Goal: Information Seeking & Learning: Learn about a topic

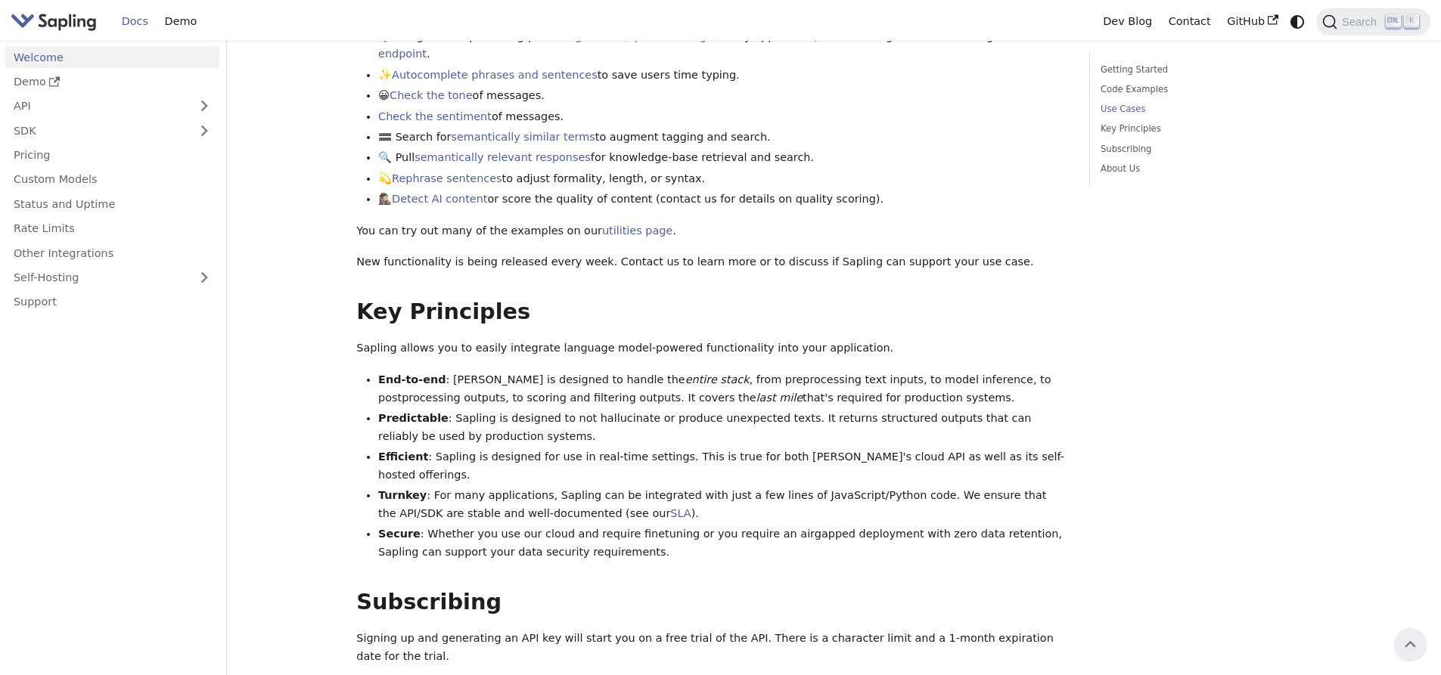
scroll to position [605, 0]
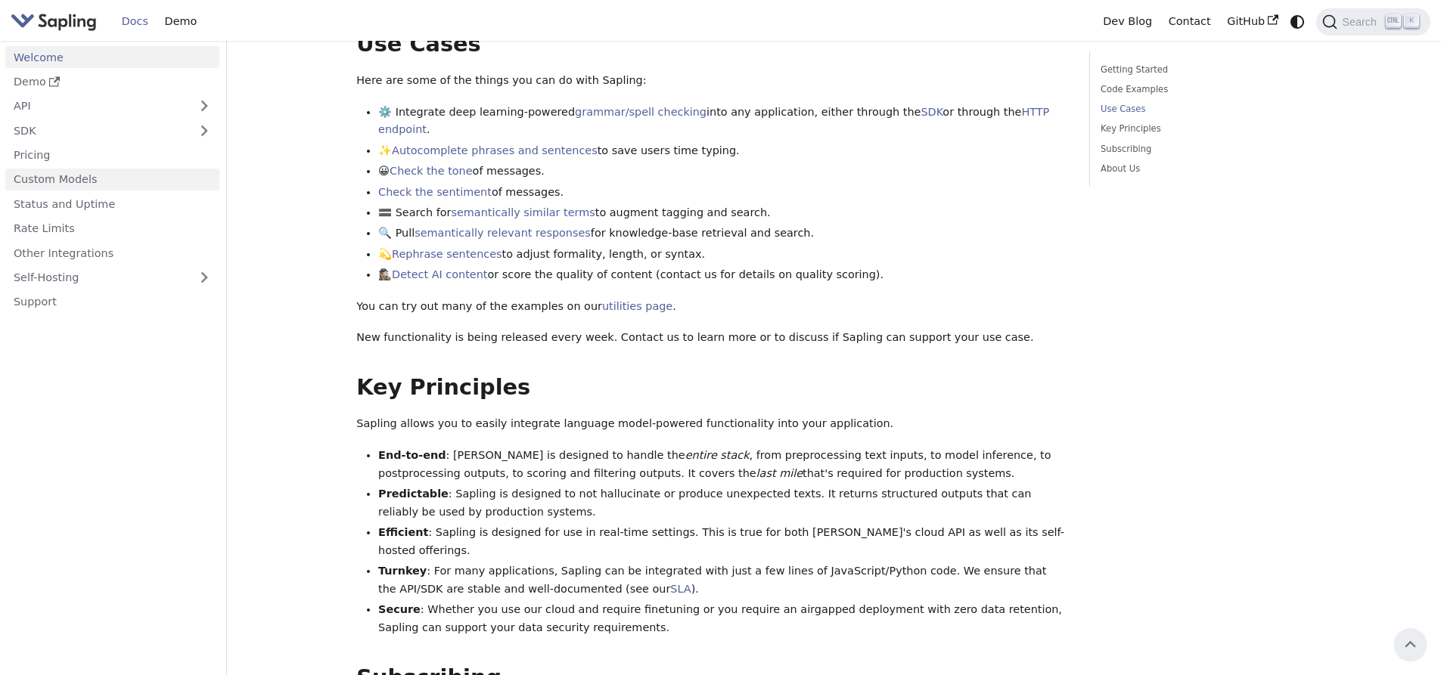
click at [118, 187] on link "Custom Models" at bounding box center [112, 180] width 214 height 22
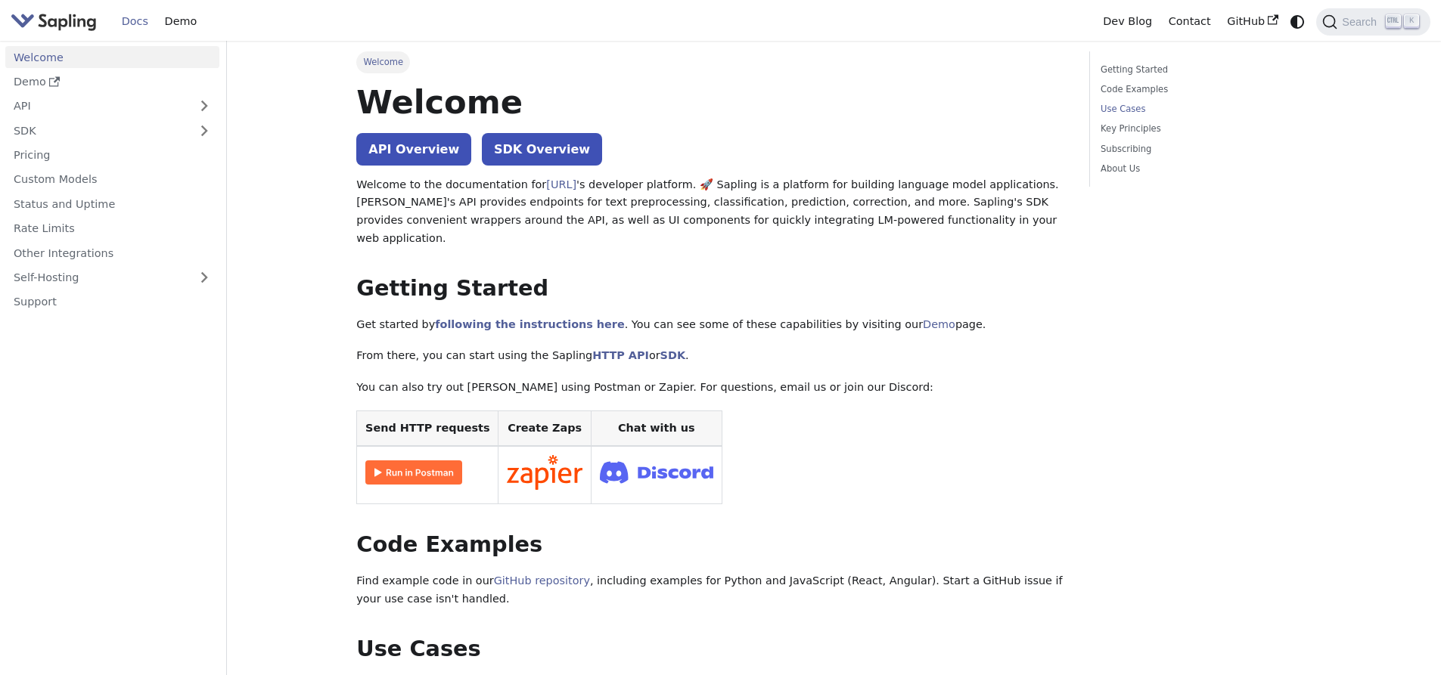
scroll to position [605, 0]
